Goal: Check status: Check status

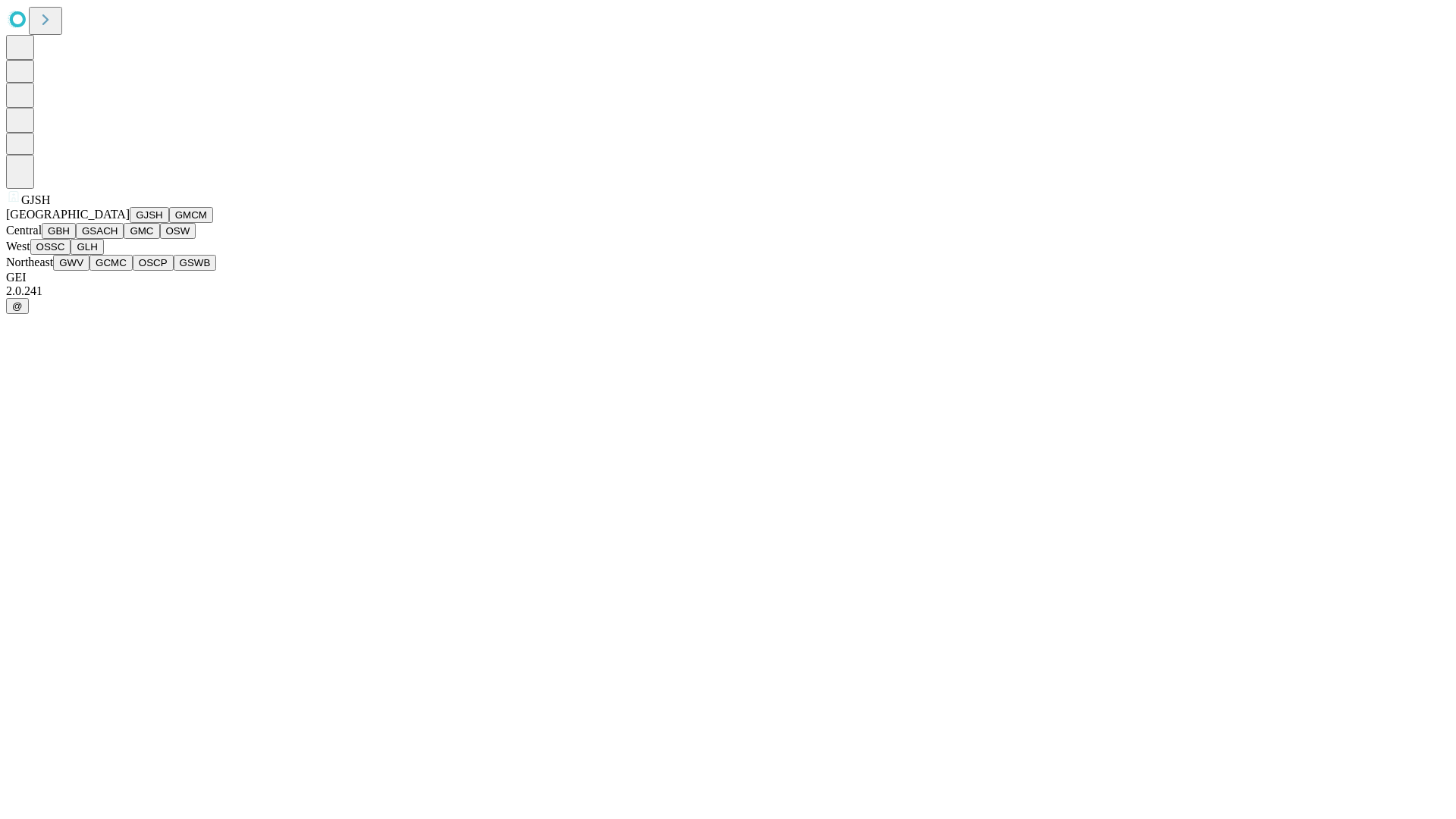
click at [129, 223] on button "GJSH" at bounding box center [149, 215] width 39 height 16
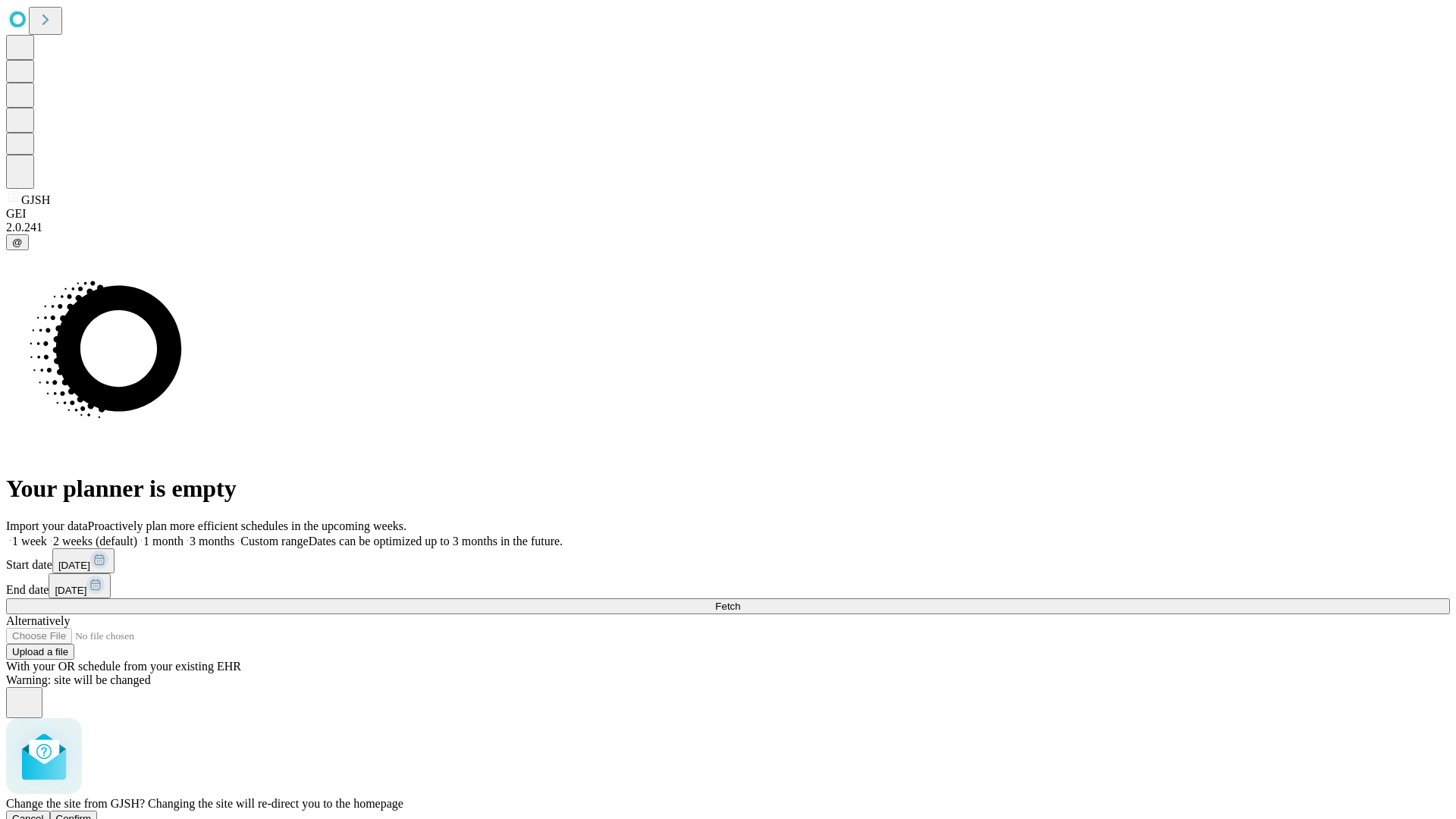
click at [92, 813] on span "Confirm" at bounding box center [74, 818] width 36 height 11
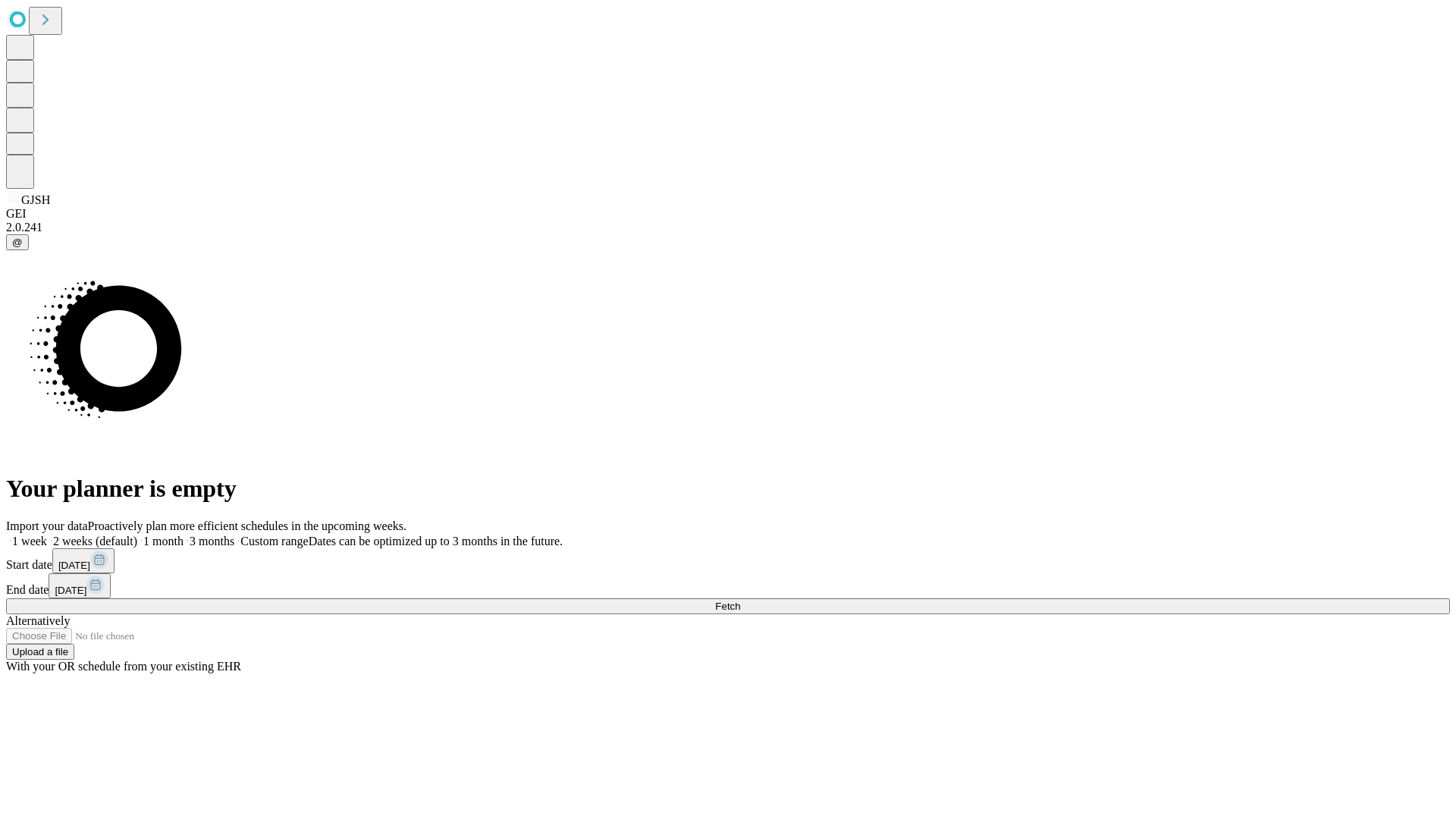
click at [184, 535] on label "1 month" at bounding box center [161, 541] width 46 height 13
click at [740, 601] on span "Fetch" at bounding box center [727, 606] width 25 height 11
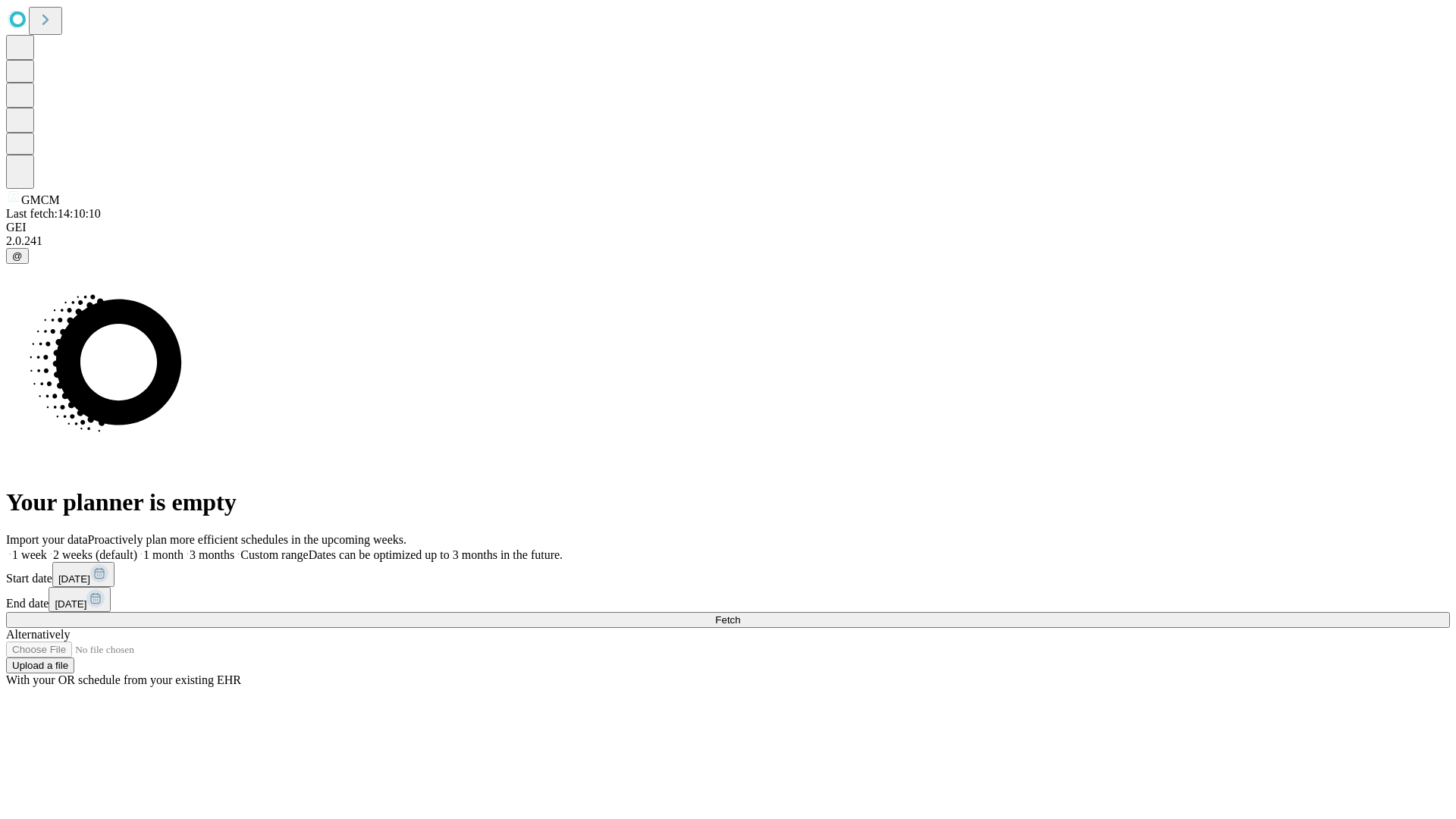
click at [740, 614] on span "Fetch" at bounding box center [727, 620] width 25 height 11
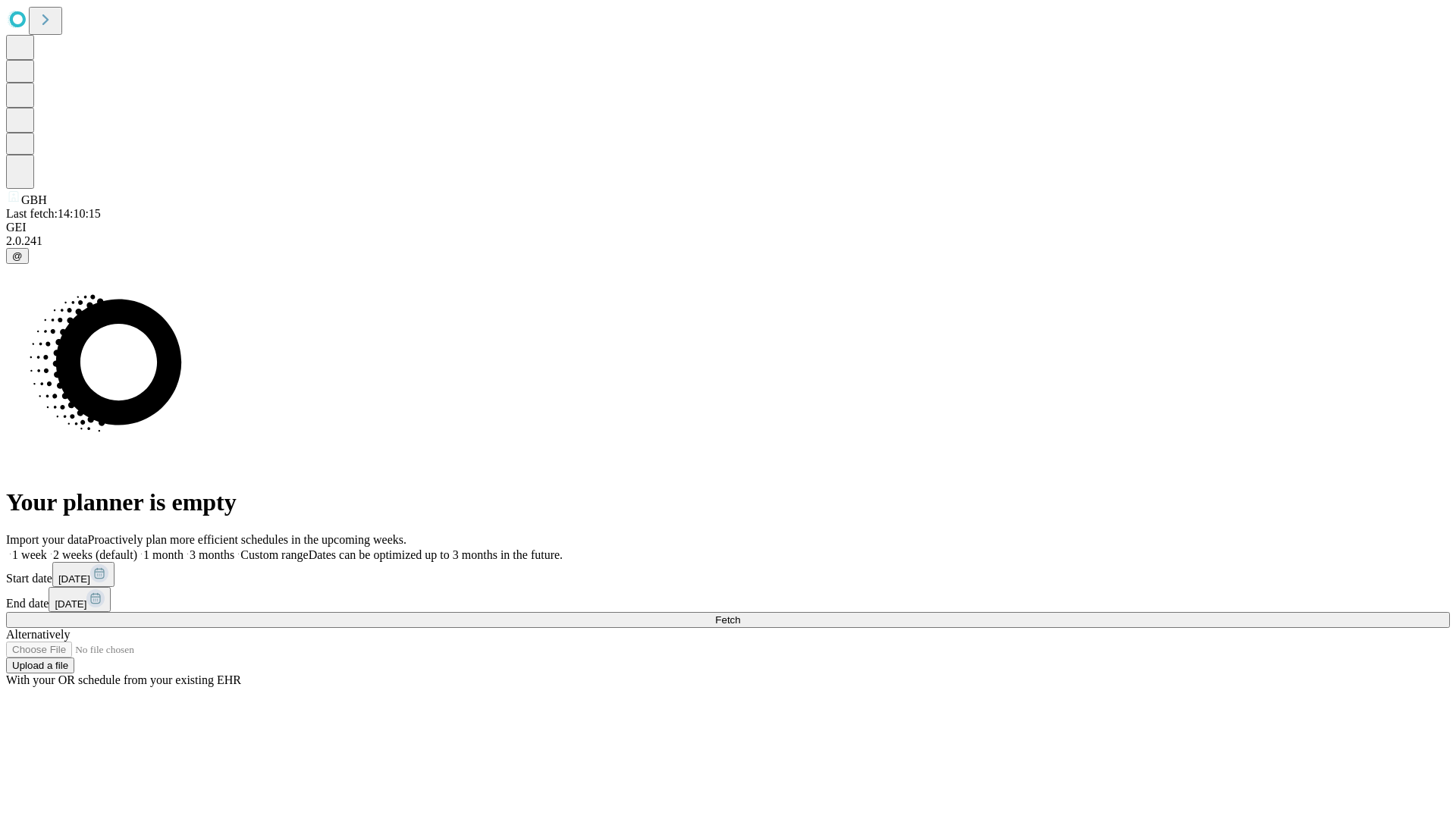
click at [740, 614] on span "Fetch" at bounding box center [727, 620] width 25 height 11
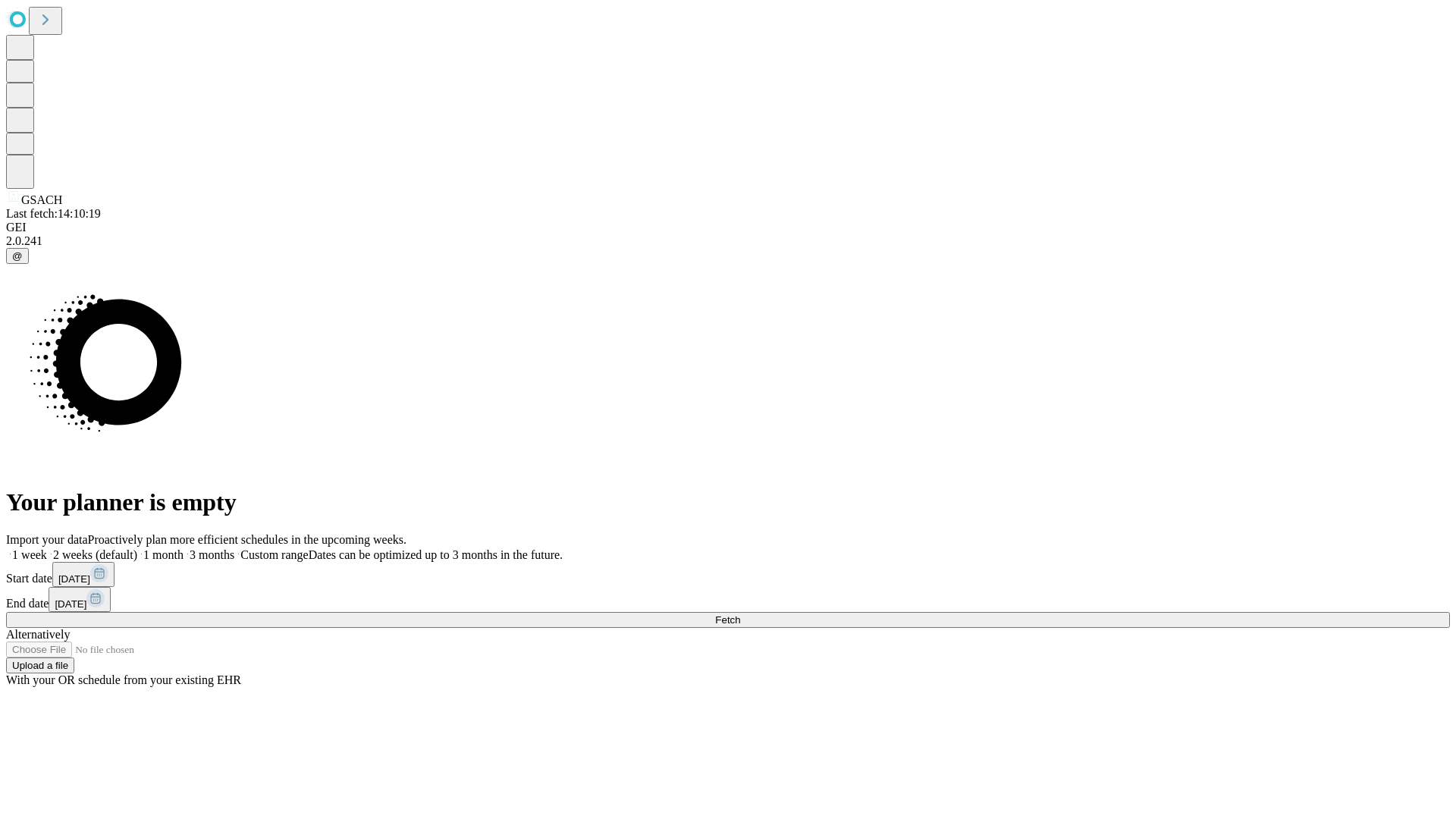
click at [184, 548] on label "1 month" at bounding box center [161, 555] width 46 height 13
click at [740, 614] on span "Fetch" at bounding box center [727, 620] width 25 height 11
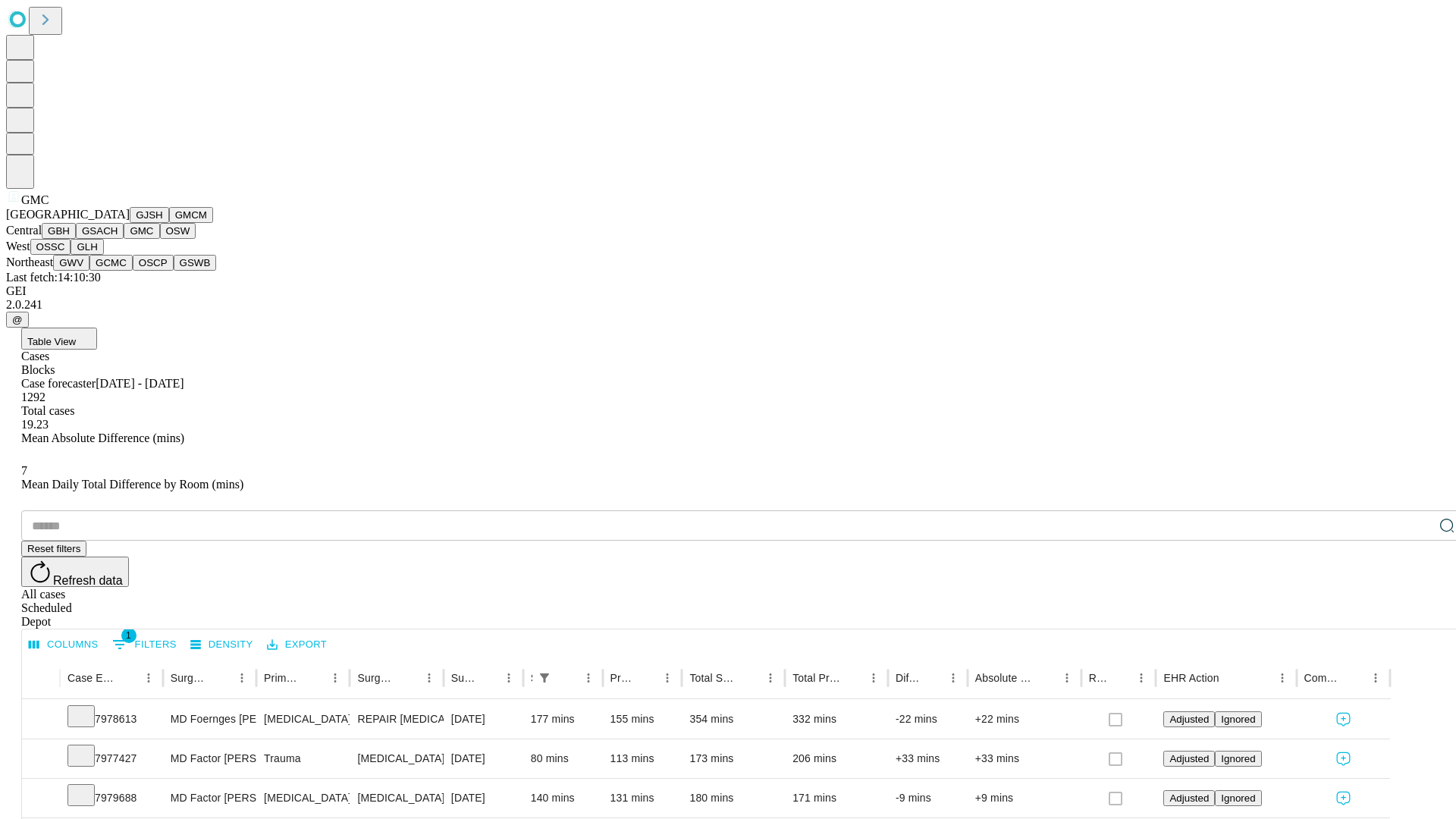
click at [160, 239] on button "OSW" at bounding box center [178, 231] width 37 height 16
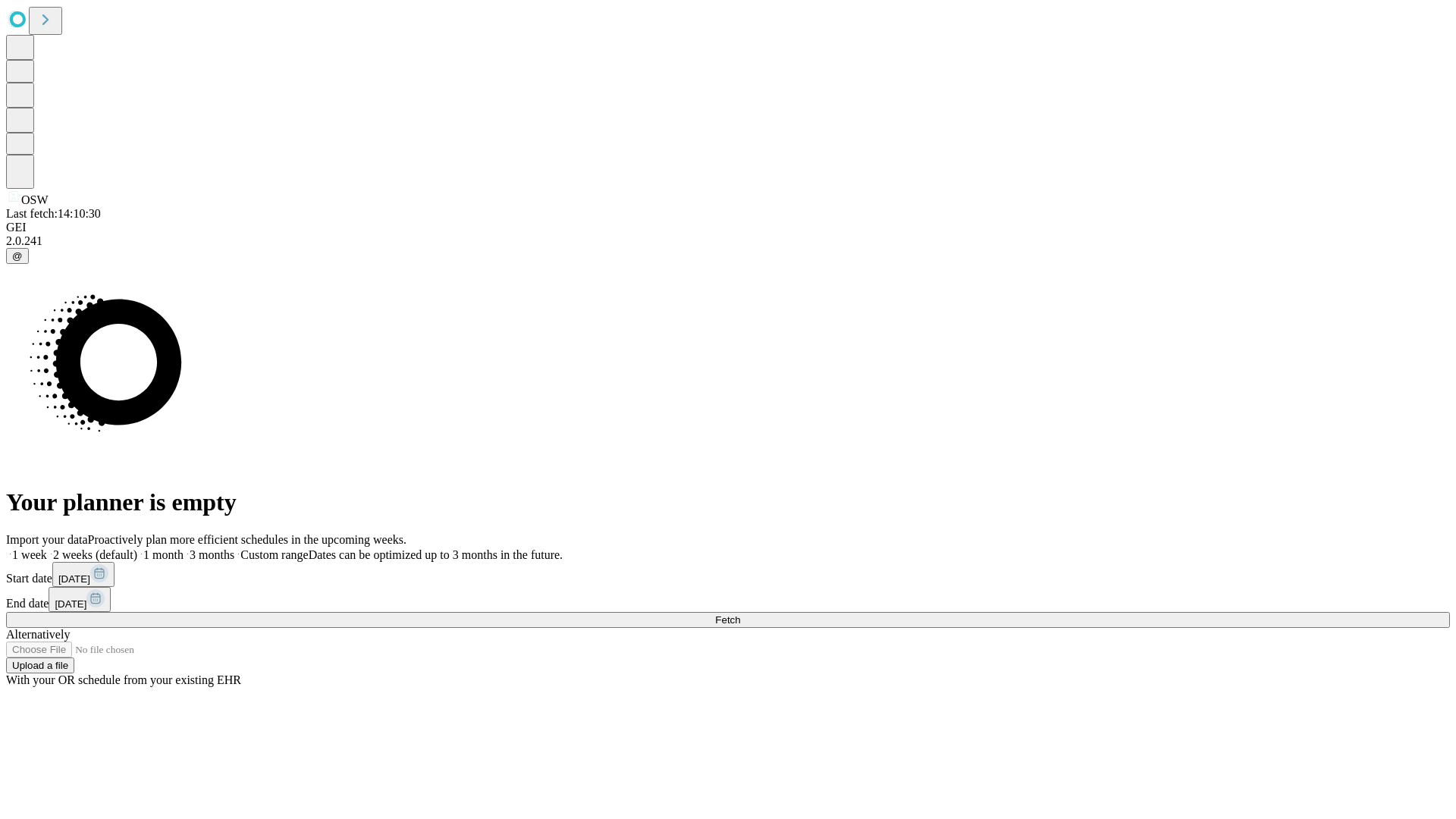
click at [184, 548] on label "1 month" at bounding box center [161, 555] width 46 height 13
click at [740, 614] on span "Fetch" at bounding box center [727, 620] width 25 height 11
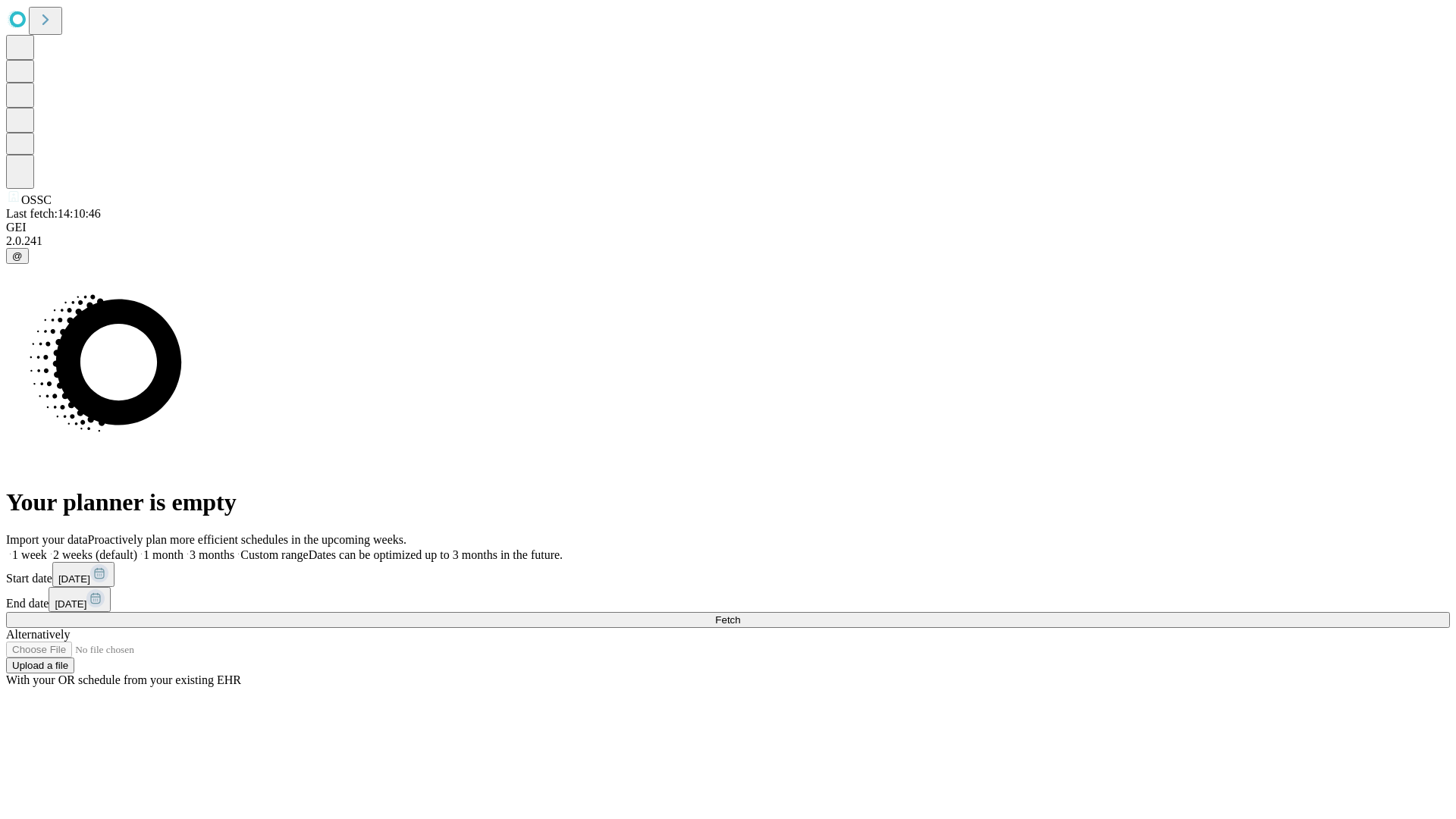
click at [184, 548] on label "1 month" at bounding box center [161, 555] width 46 height 13
click at [740, 614] on span "Fetch" at bounding box center [727, 620] width 25 height 11
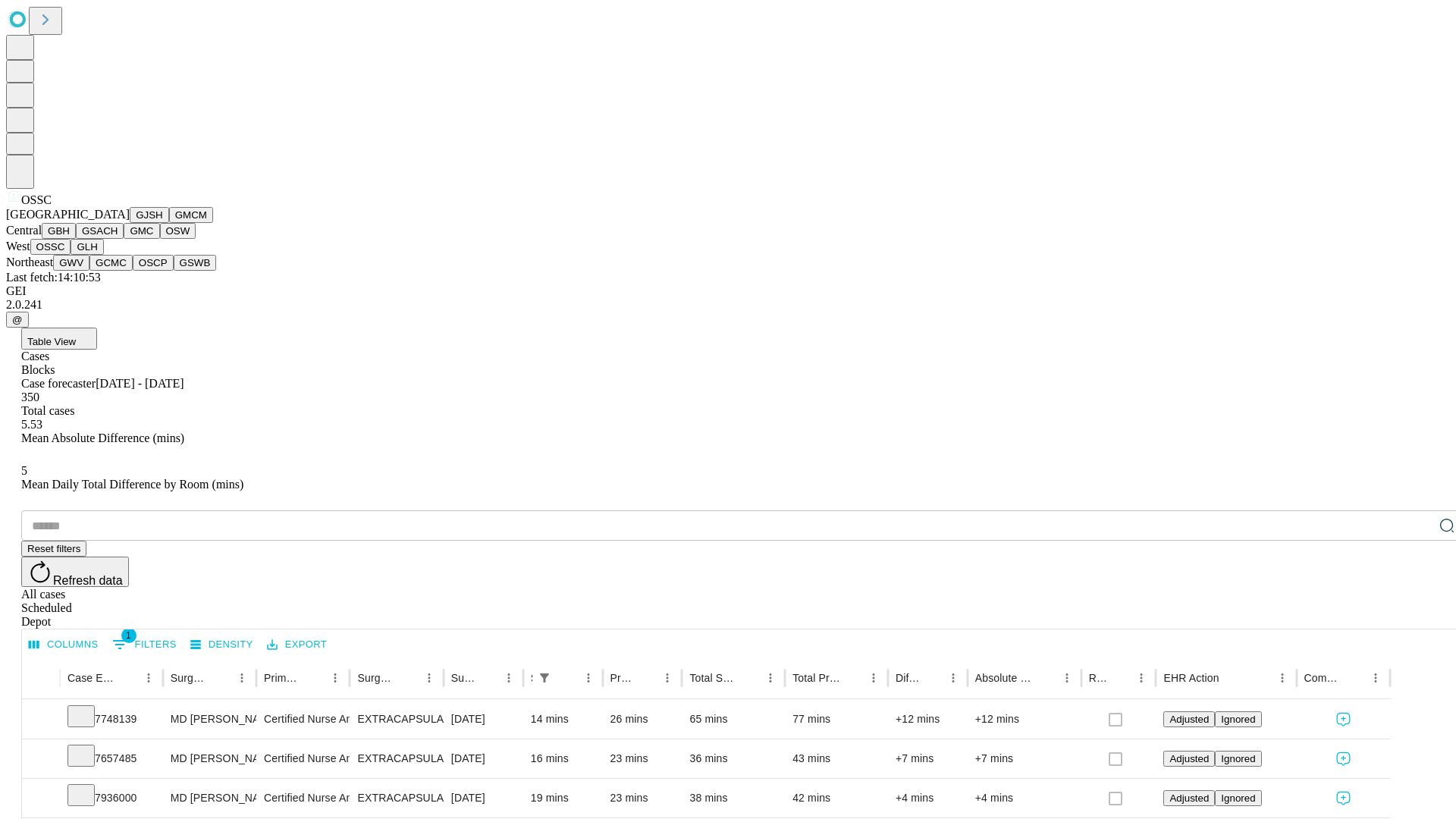
click at [103, 255] on button "GLH" at bounding box center [86, 247] width 33 height 16
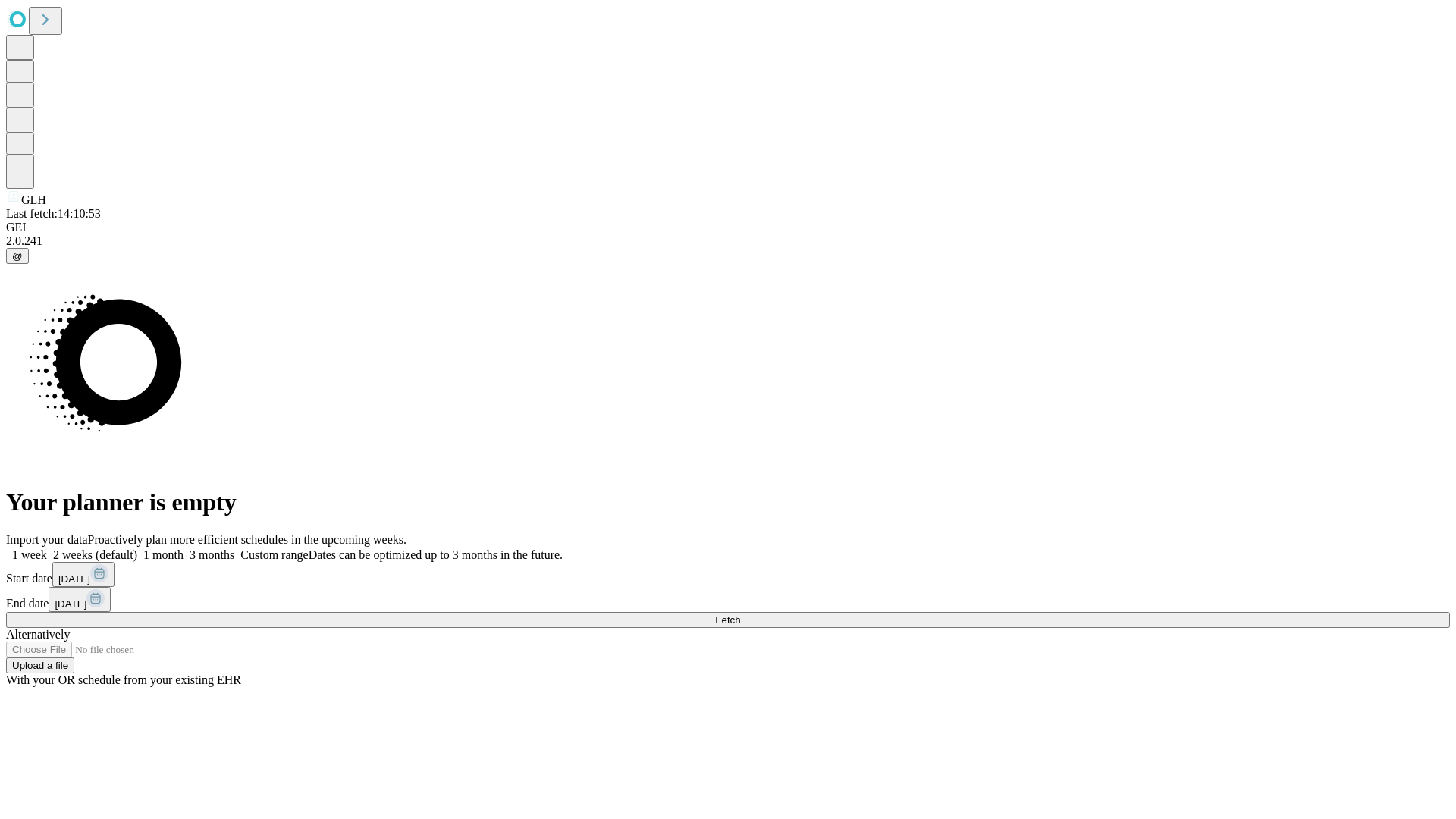
click at [184, 548] on label "1 month" at bounding box center [161, 555] width 46 height 13
click at [740, 614] on span "Fetch" at bounding box center [727, 620] width 25 height 11
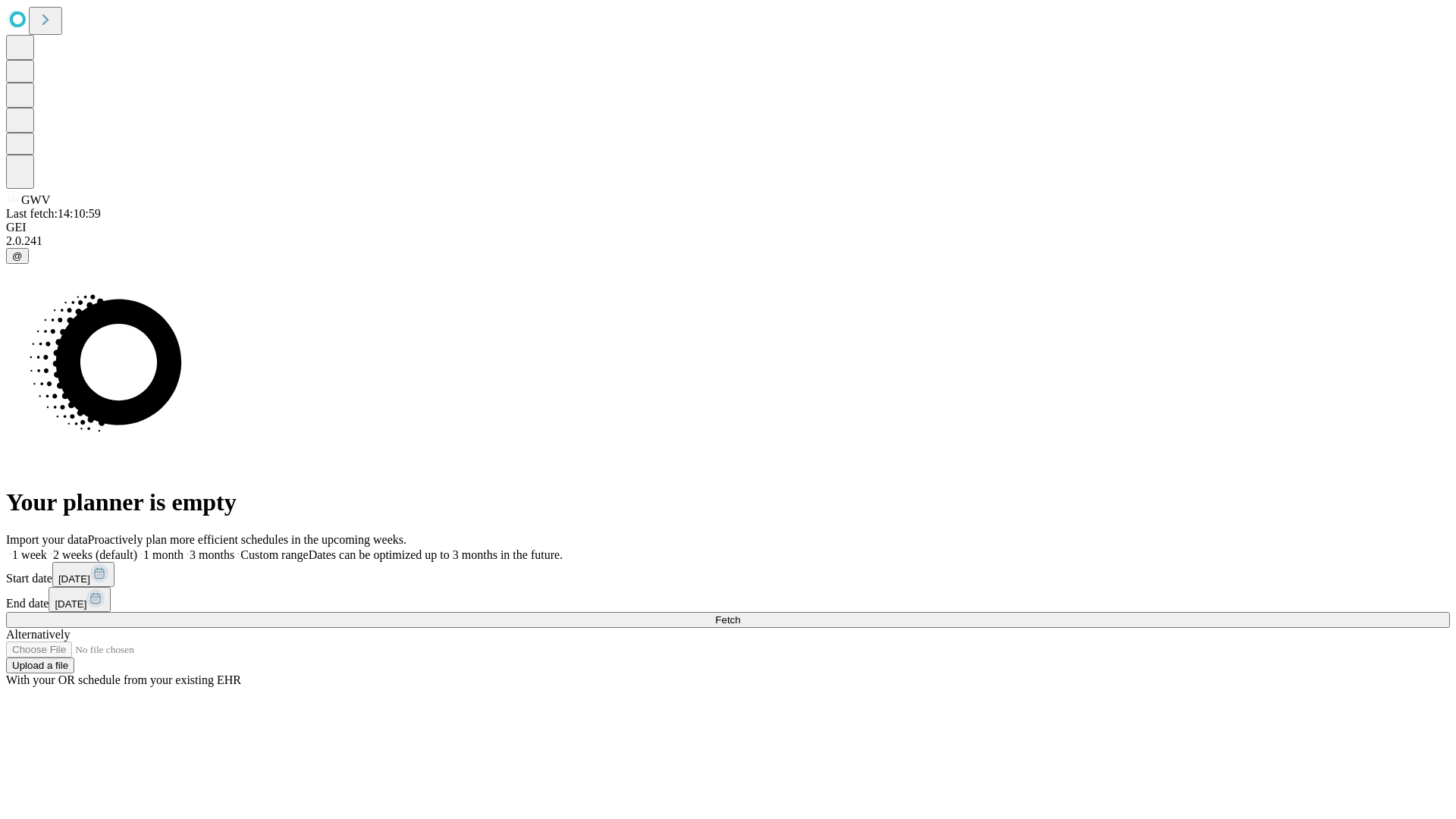
click at [740, 614] on span "Fetch" at bounding box center [727, 620] width 25 height 11
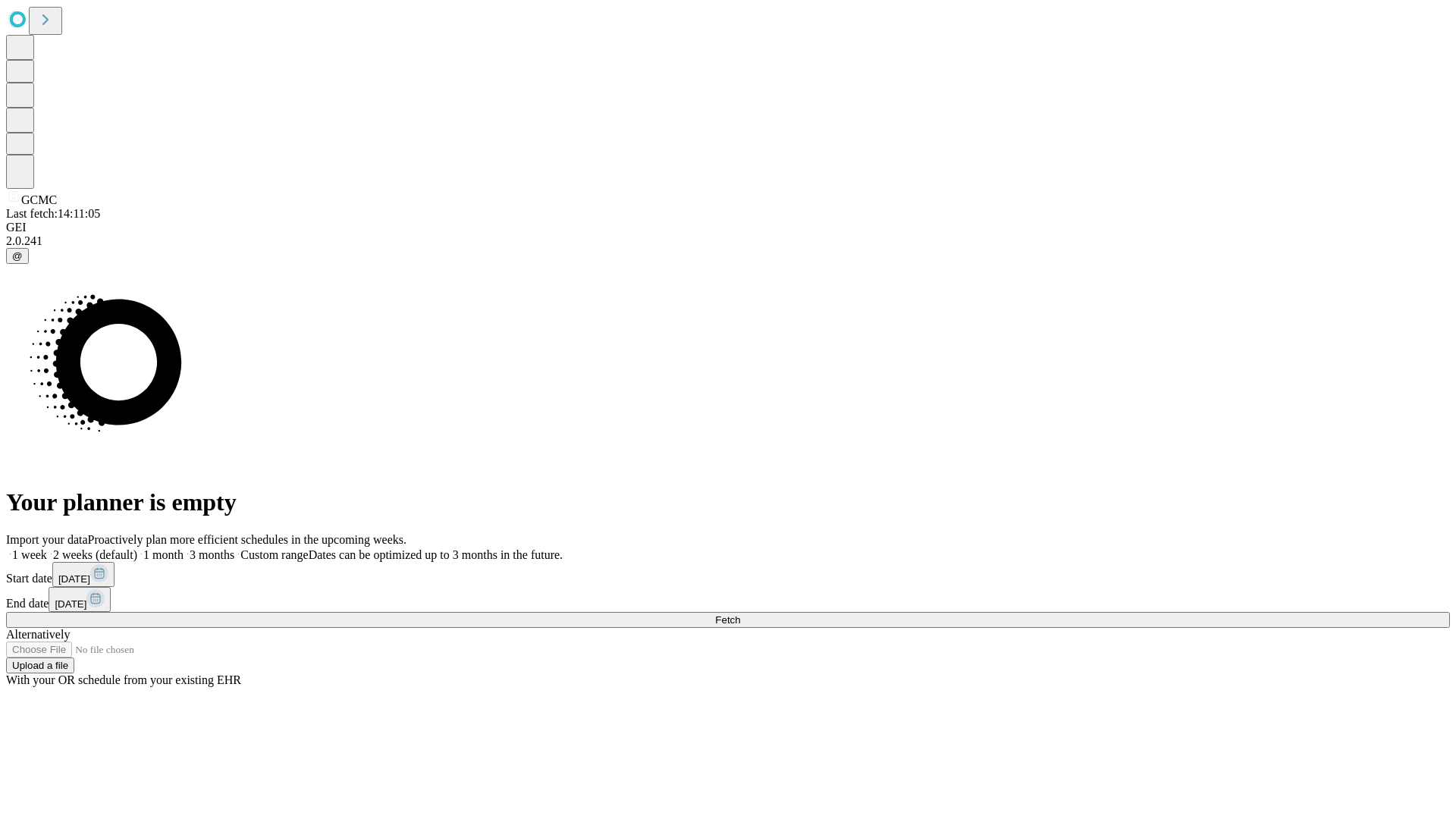
click at [740, 614] on span "Fetch" at bounding box center [727, 620] width 25 height 11
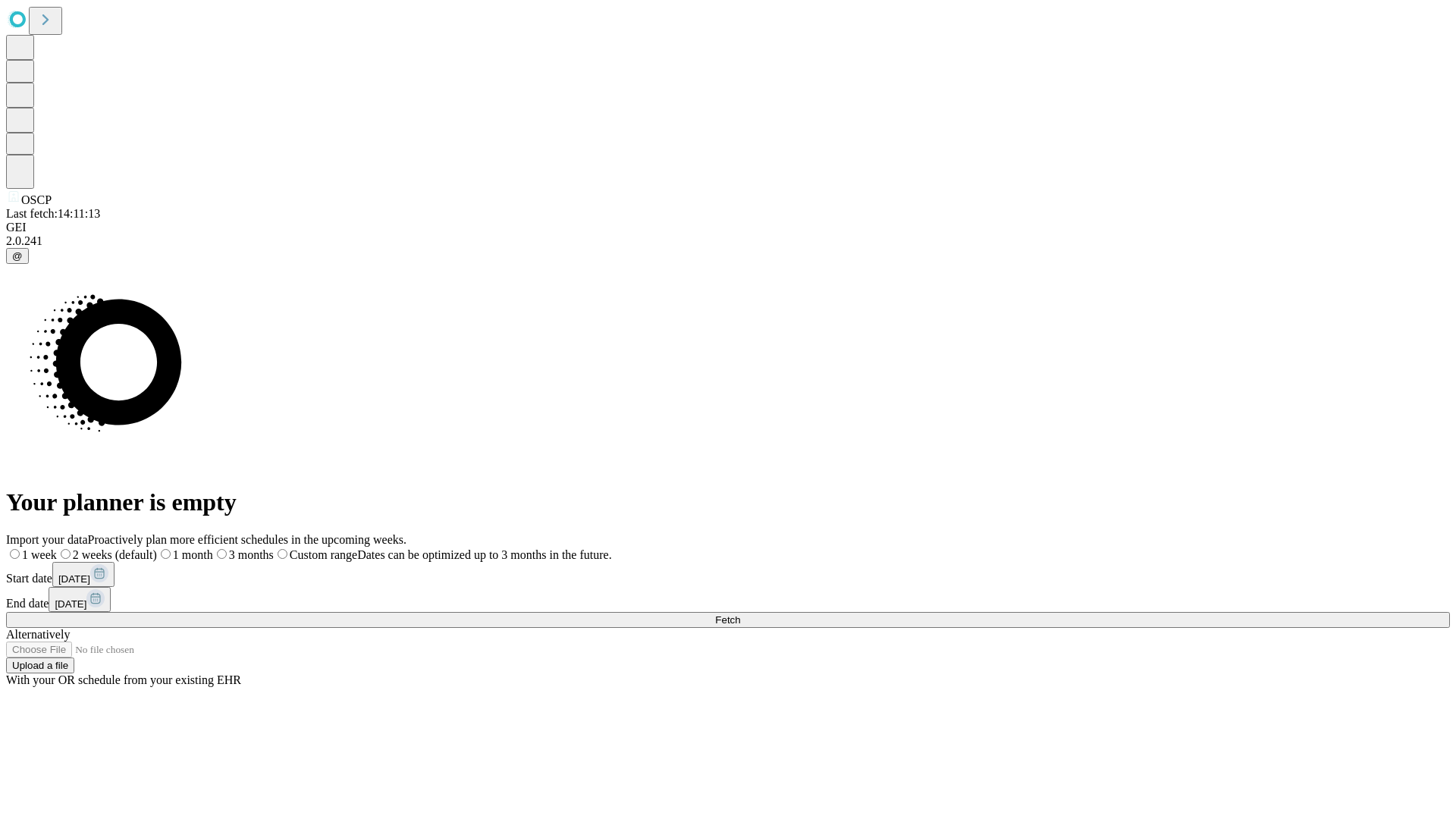
click at [213, 548] on label "1 month" at bounding box center [185, 555] width 56 height 13
click at [740, 614] on span "Fetch" at bounding box center [727, 620] width 25 height 11
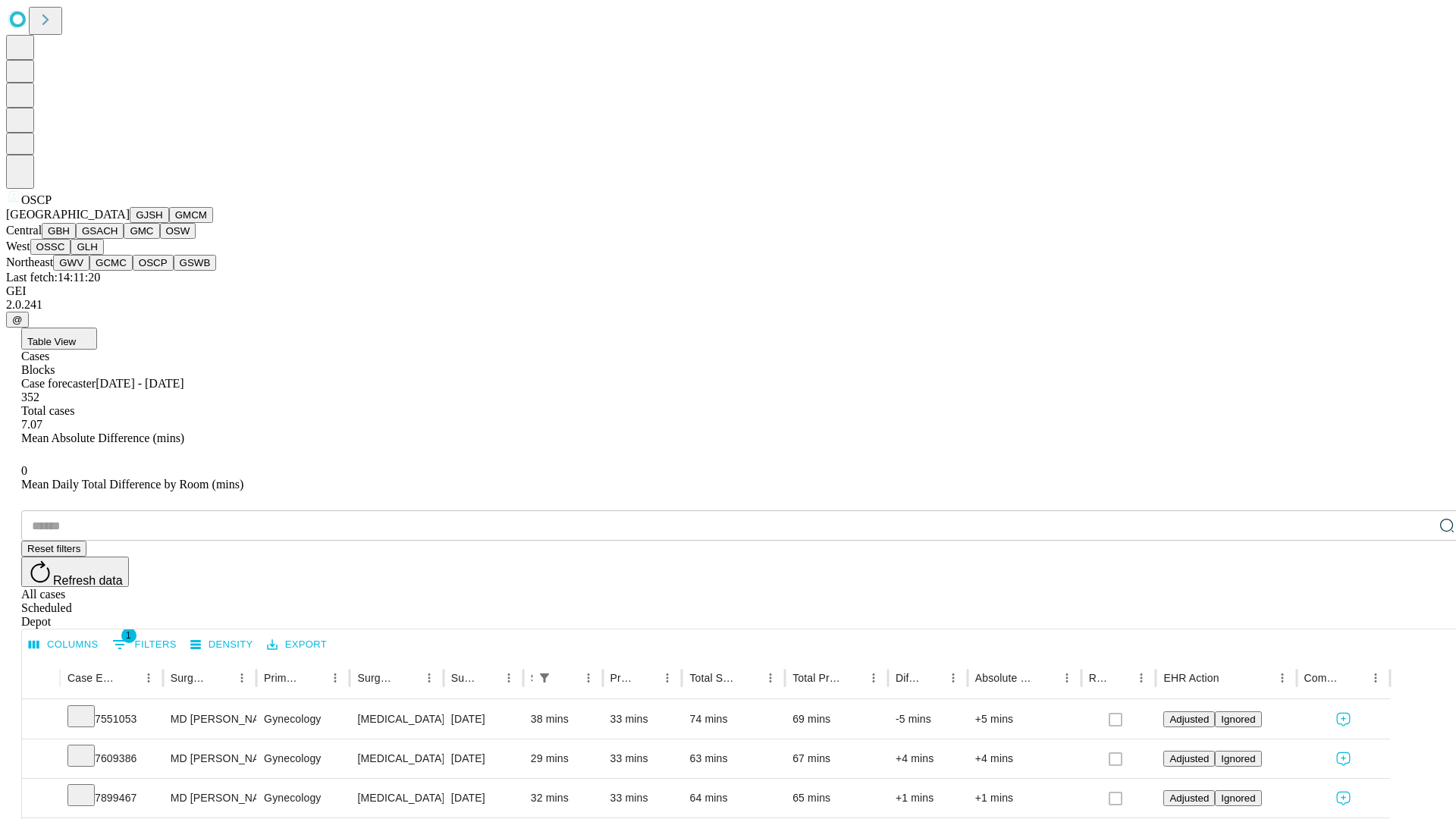
click at [173, 271] on button "GSWB" at bounding box center [195, 263] width 43 height 16
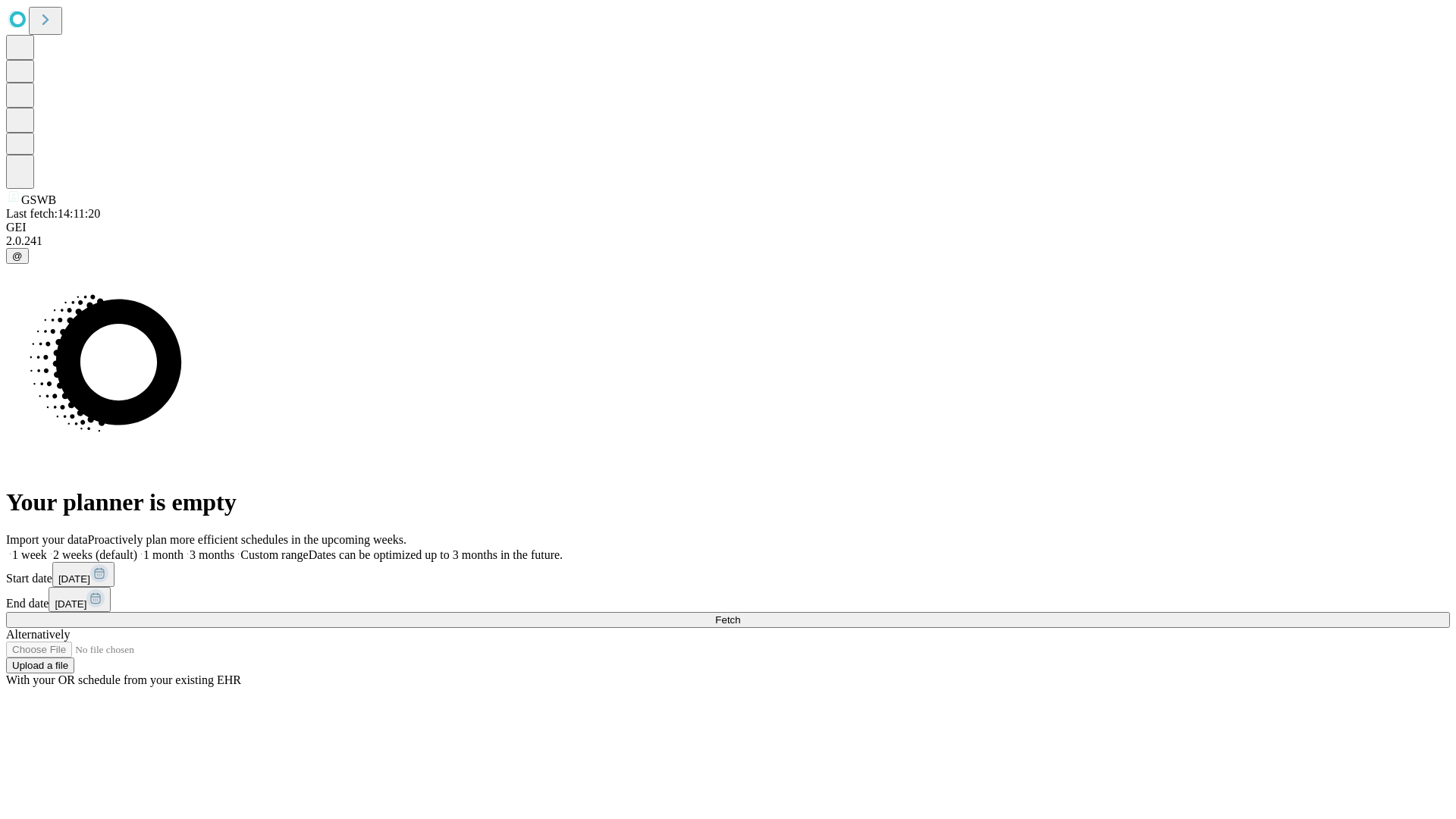
click at [184, 548] on label "1 month" at bounding box center [161, 555] width 46 height 13
click at [740, 614] on span "Fetch" at bounding box center [727, 620] width 25 height 11
